Goal: Information Seeking & Learning: Learn about a topic

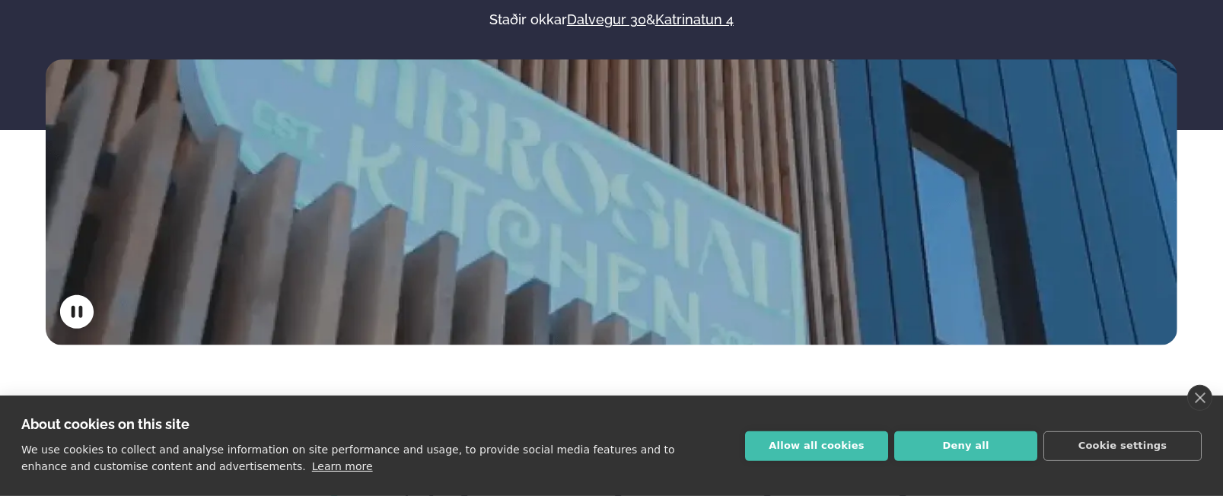
scroll to position [259, 0]
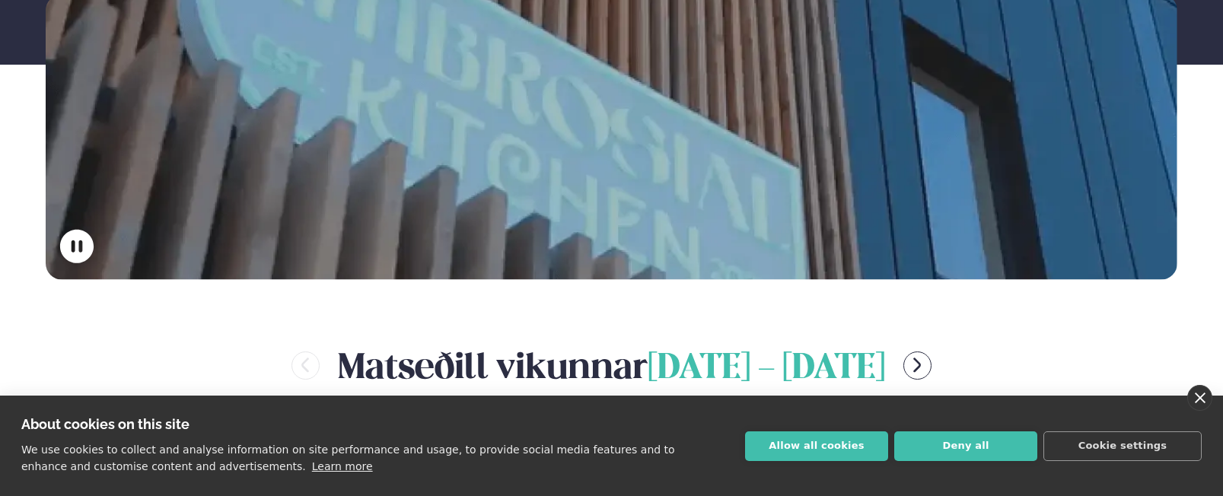
click at [1207, 400] on link "close" at bounding box center [1200, 398] width 25 height 26
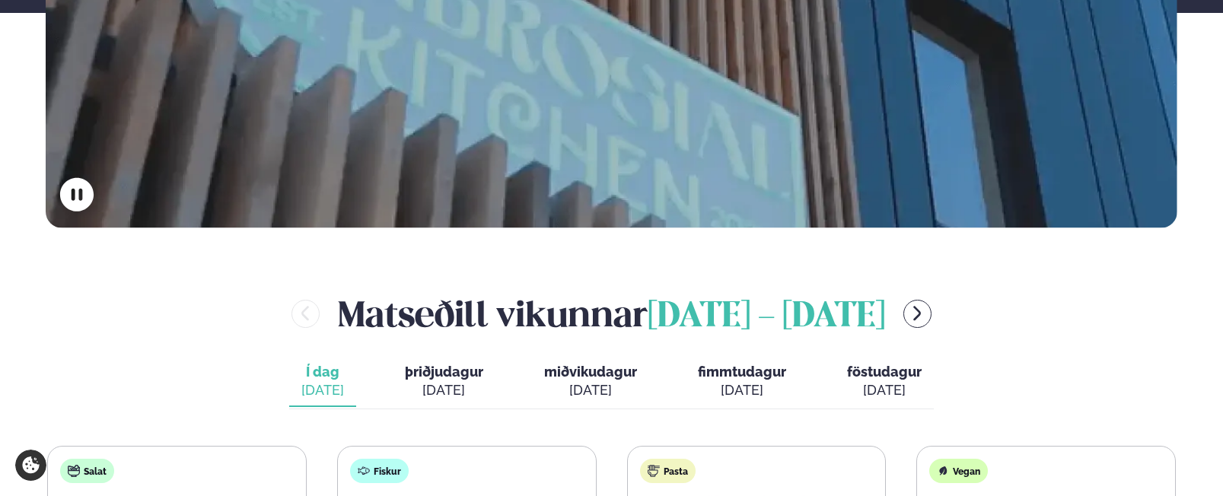
scroll to position [569, 0]
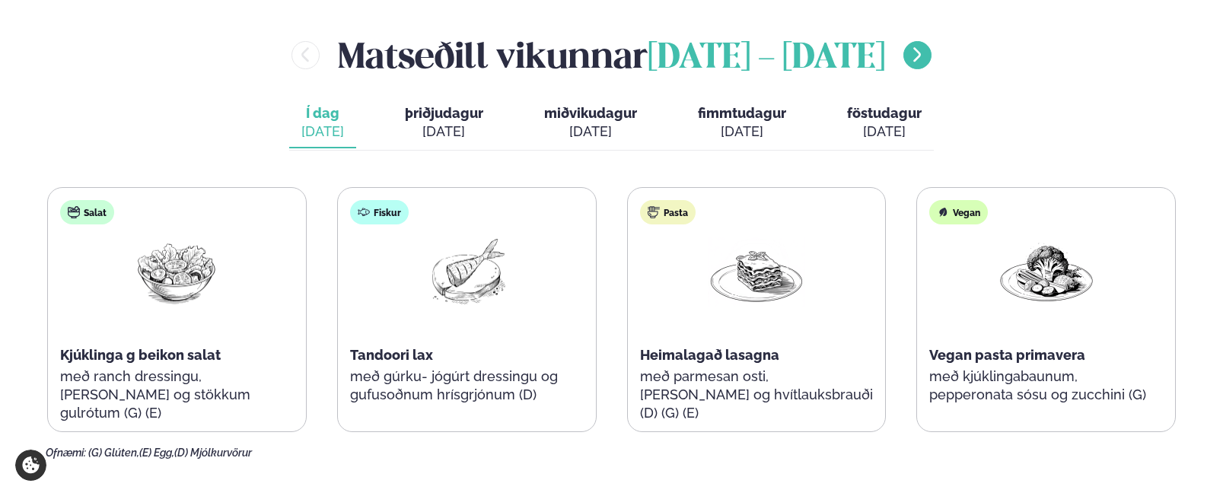
click at [926, 60] on icon "menu-btn-right" at bounding box center [917, 55] width 18 height 18
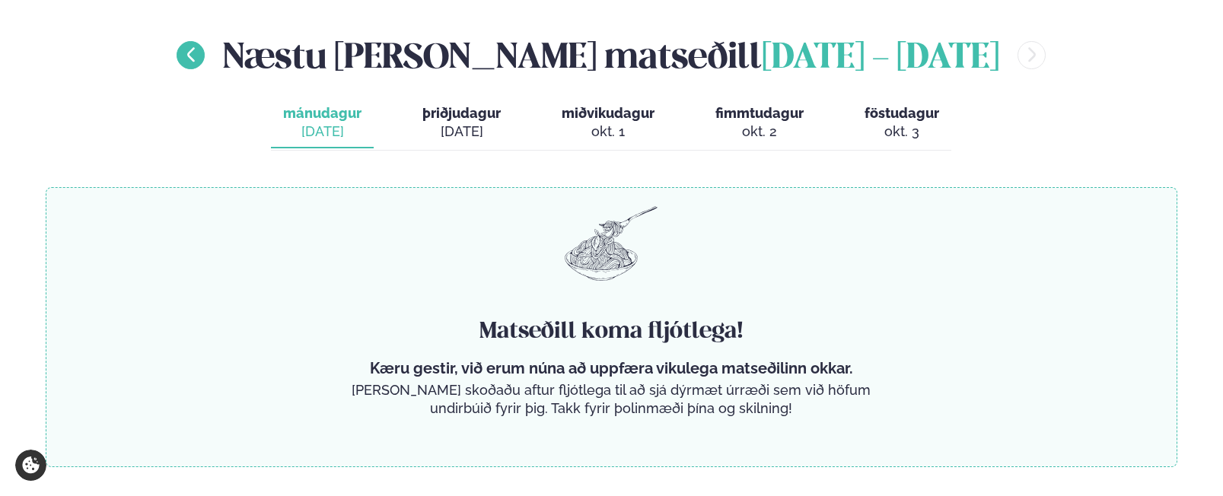
click at [196, 57] on icon "menu-btn-left" at bounding box center [191, 55] width 18 height 18
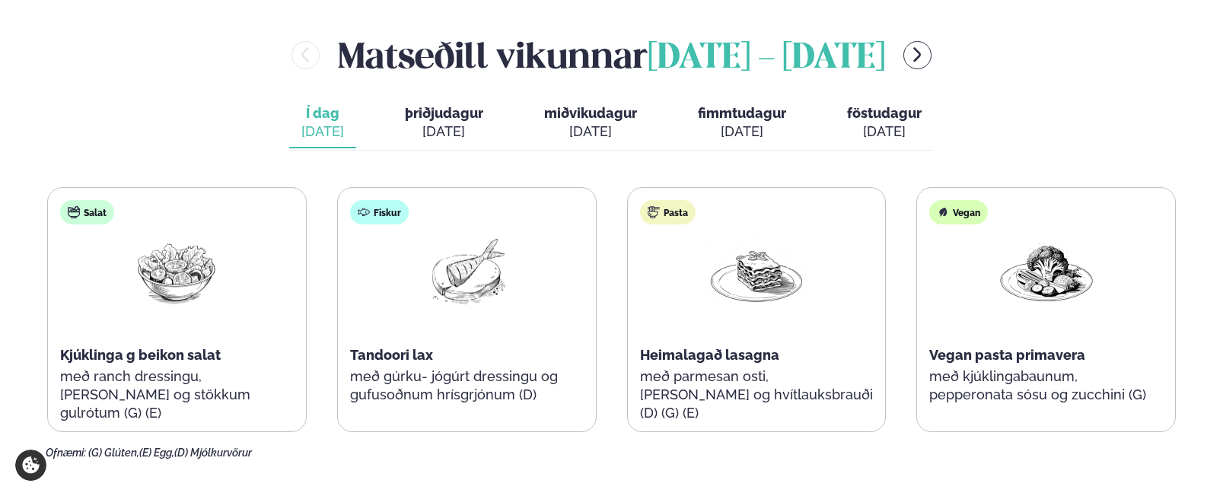
click at [454, 112] on span "þriðjudagur" at bounding box center [444, 113] width 78 height 16
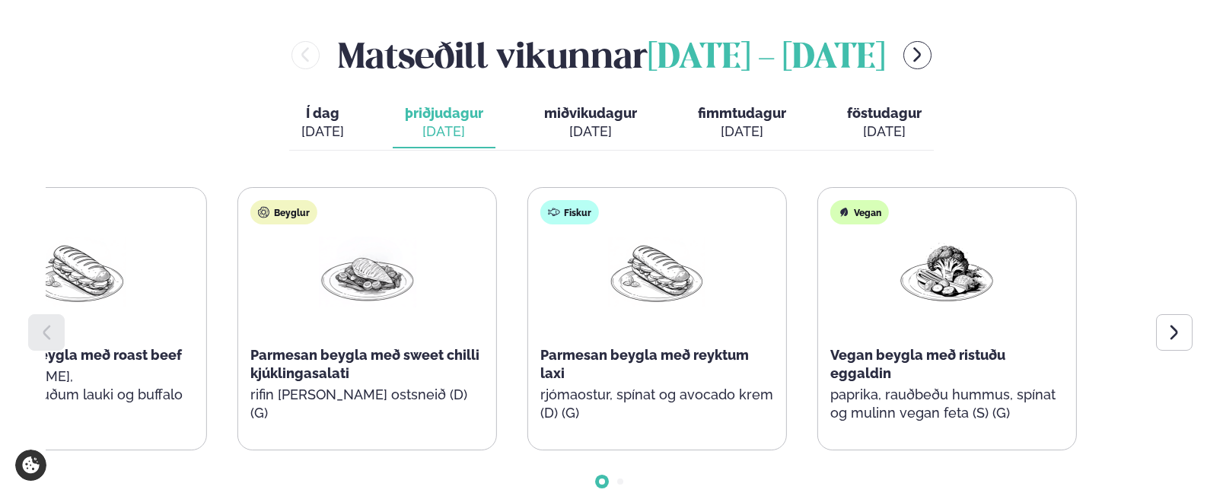
click at [332, 310] on div "Beyglur Parmesan beygla með sweet chilli kjúklingasalati rifin [PERSON_NAME] os…" at bounding box center [367, 319] width 258 height 262
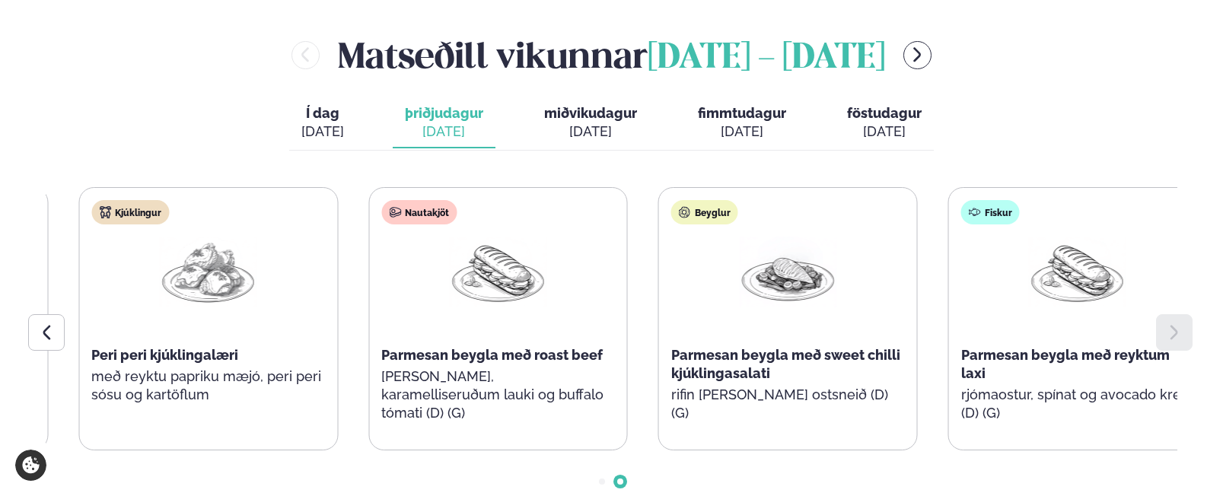
click at [695, 311] on div "Beyglur Parmesan beygla með sweet chilli kjúklingasalati rifin [PERSON_NAME] os…" at bounding box center [788, 319] width 258 height 262
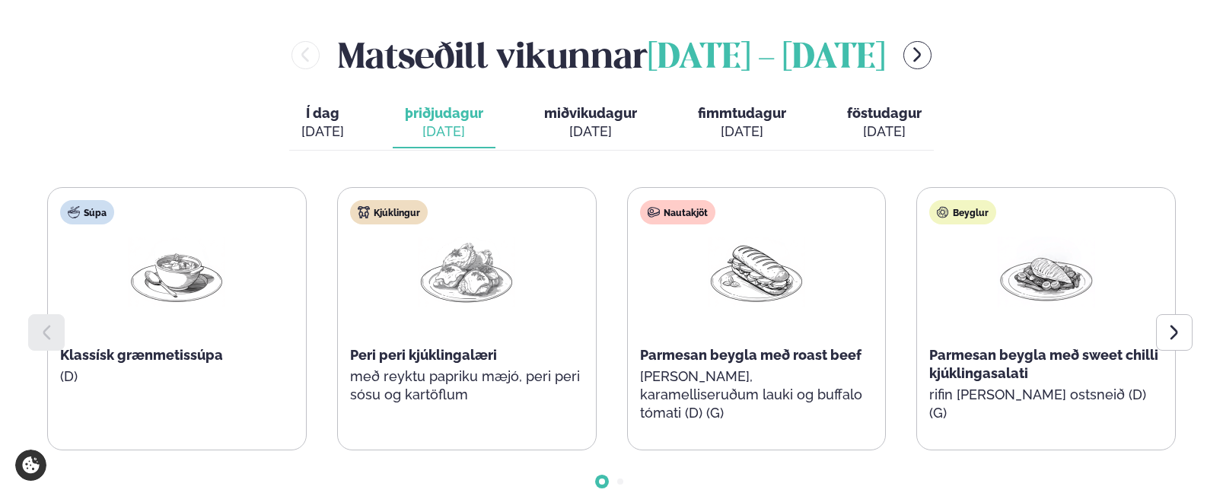
click at [576, 113] on span "miðvikudagur" at bounding box center [590, 113] width 93 height 16
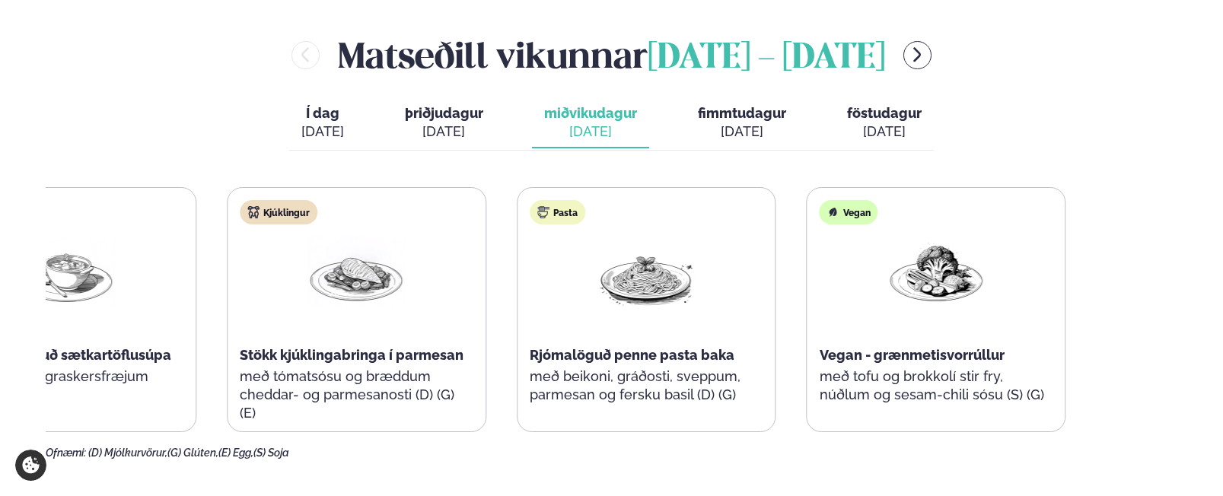
click at [564, 216] on div "Pasta Rjómalöguð penne pasta baka með beikoni, gráðosti, sveppum, parmesan og f…" at bounding box center [647, 310] width 258 height 244
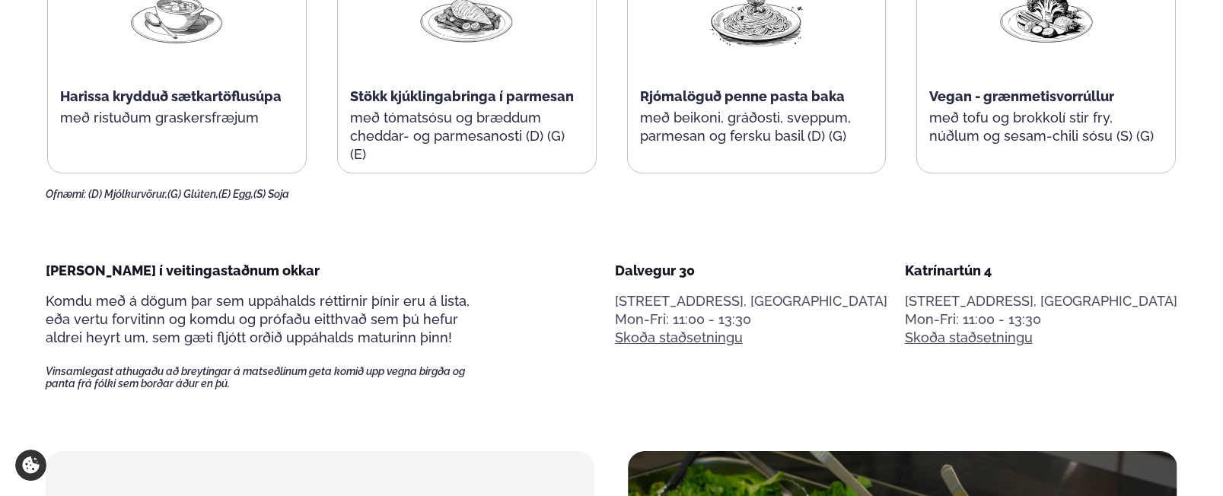
scroll to position [621, 0]
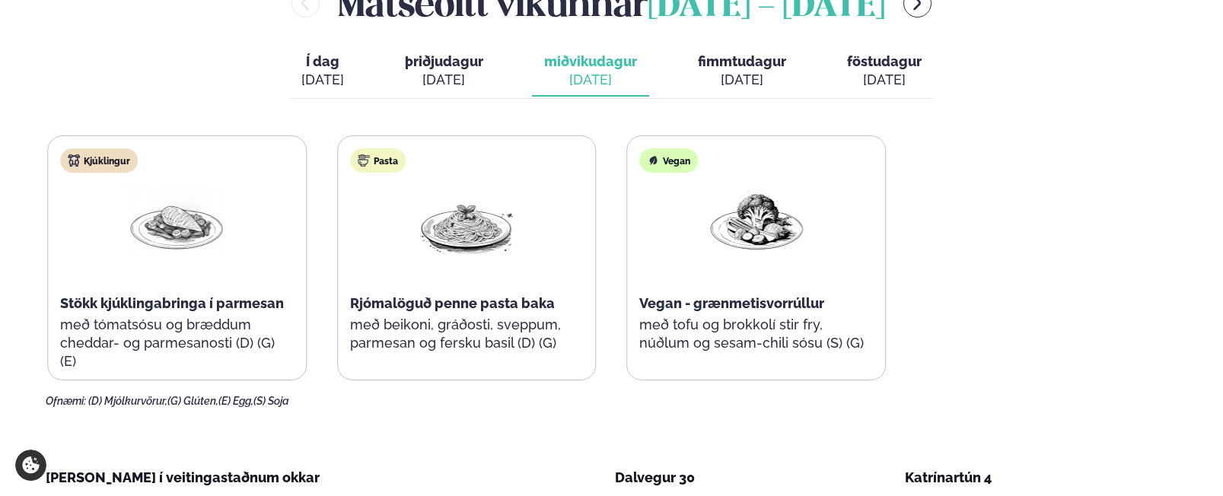
click at [226, 227] on div "Súpa Harissa krydduð sætkartöflusúpa með ristuðum graskersfræjum Kjúklingur Stö…" at bounding box center [321, 258] width 1129 height 245
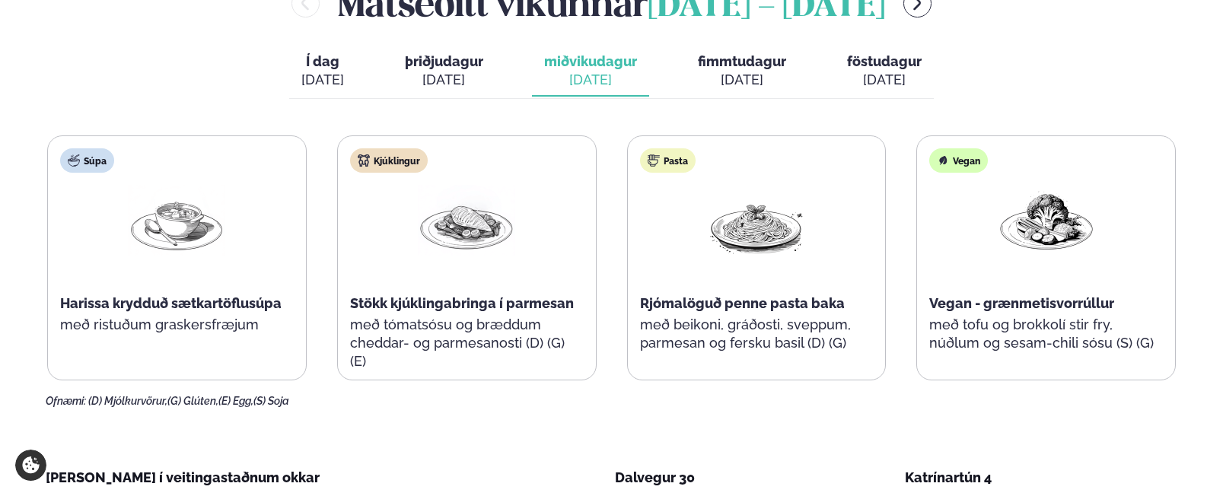
click at [747, 73] on div "[DATE]" at bounding box center [742, 80] width 88 height 18
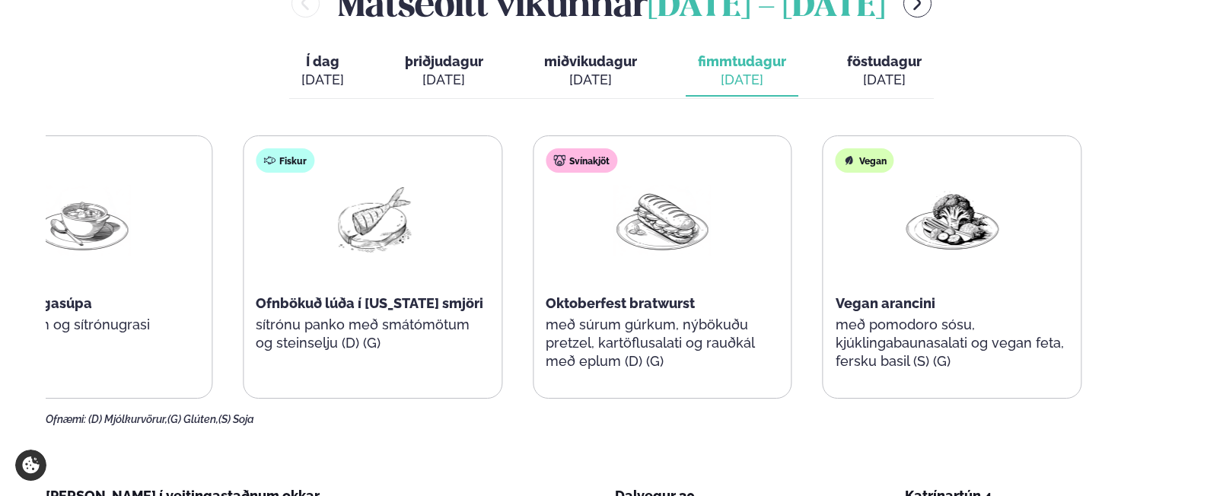
click at [640, 226] on div "Svínakjöt Oktoberfest bratwurst með súrum gúrkum, nýbökuðu pretzel, kartöflusal…" at bounding box center [663, 267] width 258 height 262
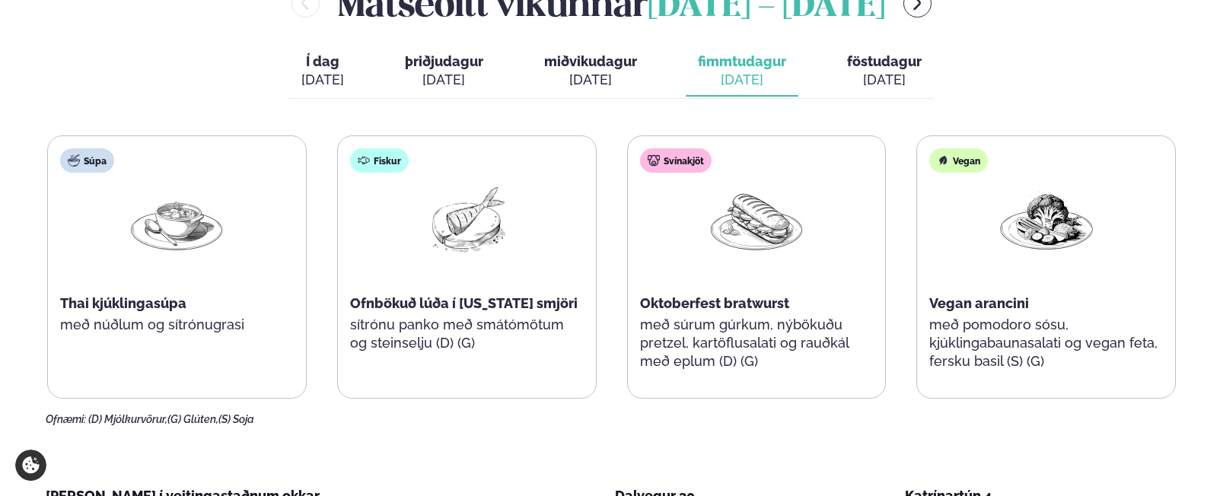
click at [866, 62] on span "föstudagur" at bounding box center [884, 61] width 75 height 16
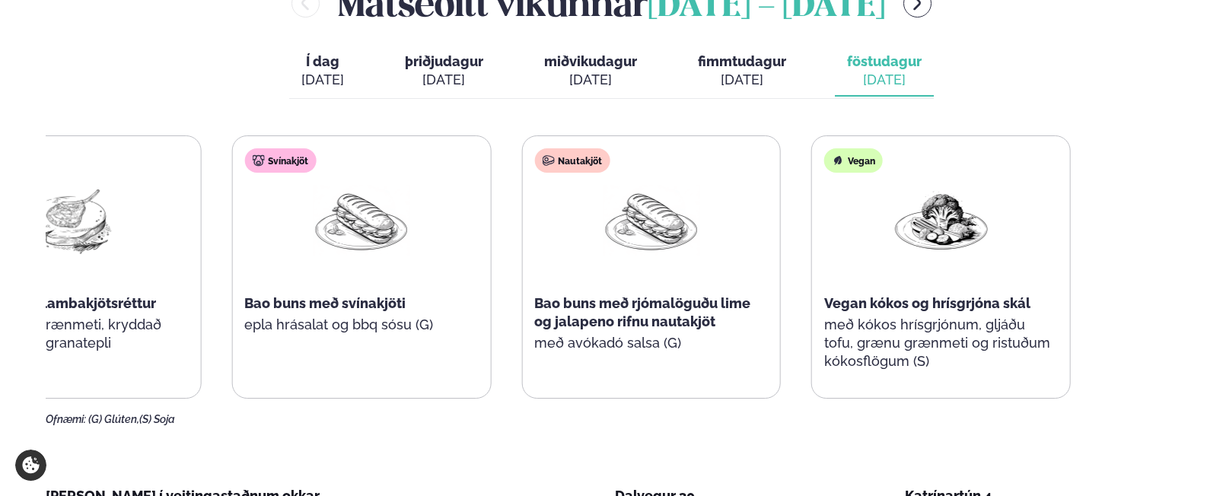
click at [584, 240] on div "Nautakjöt Bao buns með rjómalöguðu lime og jalapeno rifnu nautakjöt með avókadó…" at bounding box center [651, 258] width 258 height 244
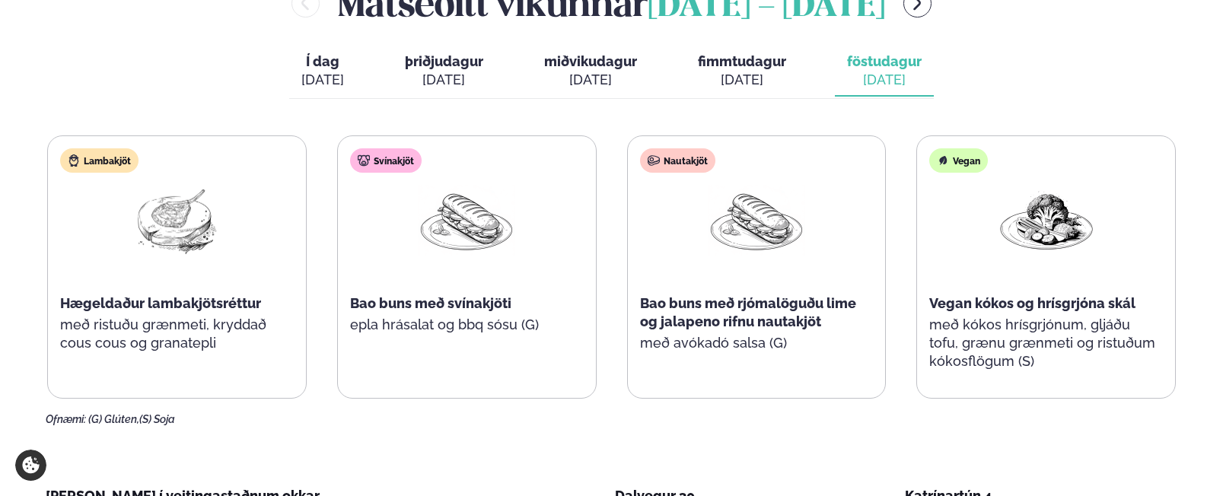
click at [583, 62] on span "miðvikudagur" at bounding box center [590, 61] width 93 height 16
